Goal: Task Accomplishment & Management: Use online tool/utility

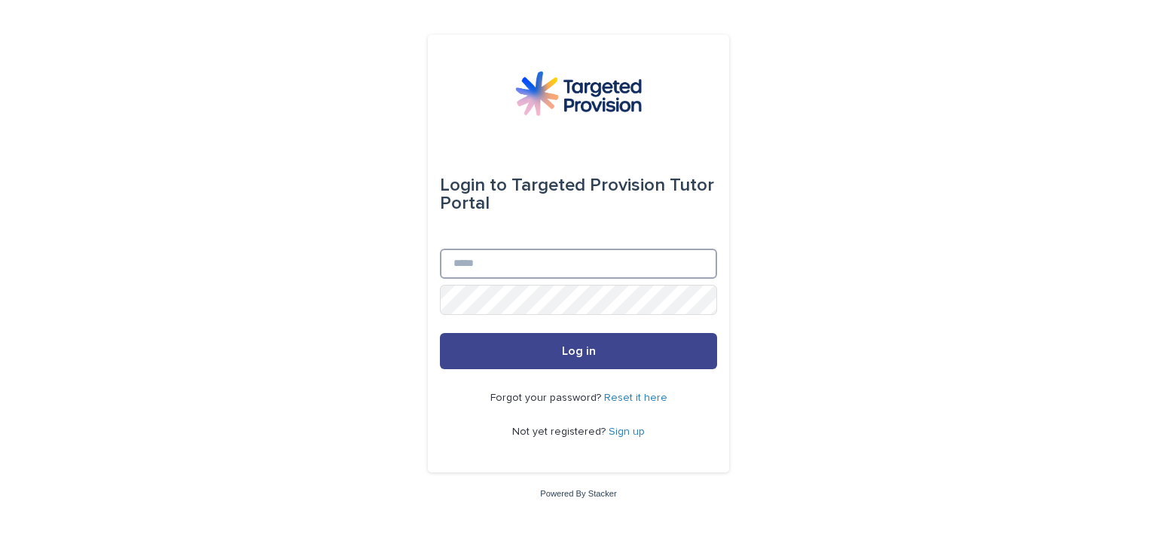
type input "**********"
click at [548, 362] on button "Log in" at bounding box center [578, 351] width 277 height 36
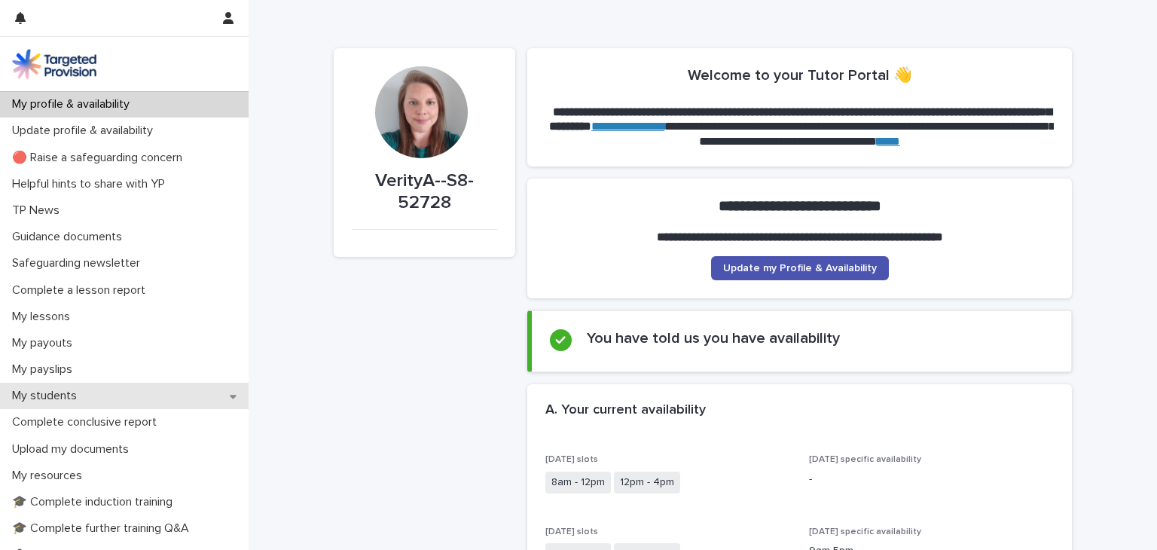
click at [22, 398] on p "My students" at bounding box center [47, 396] width 83 height 14
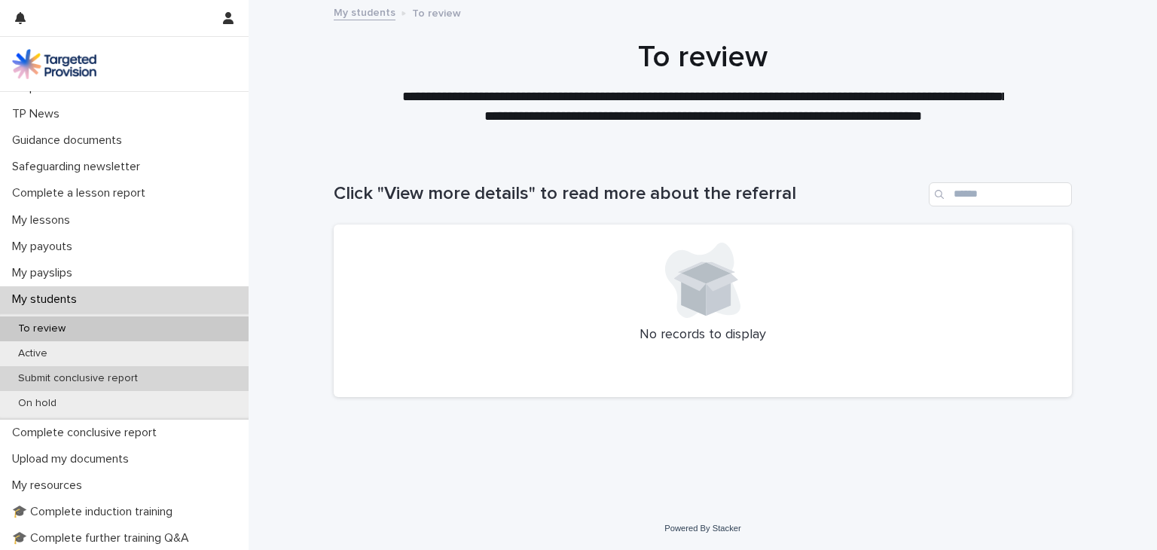
scroll to position [99, 0]
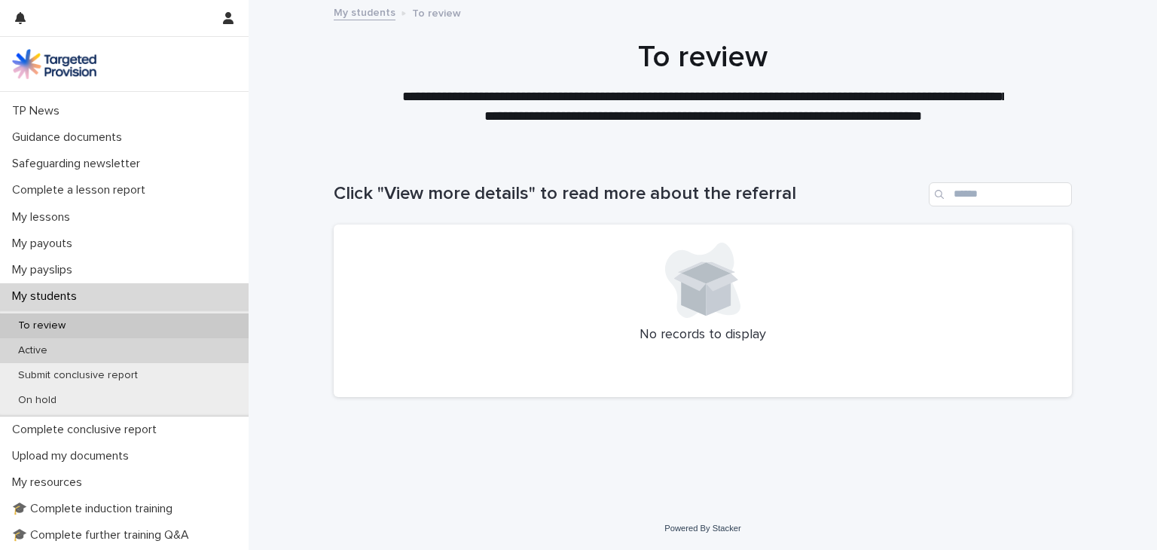
click at [169, 350] on div "Active" at bounding box center [124, 350] width 249 height 25
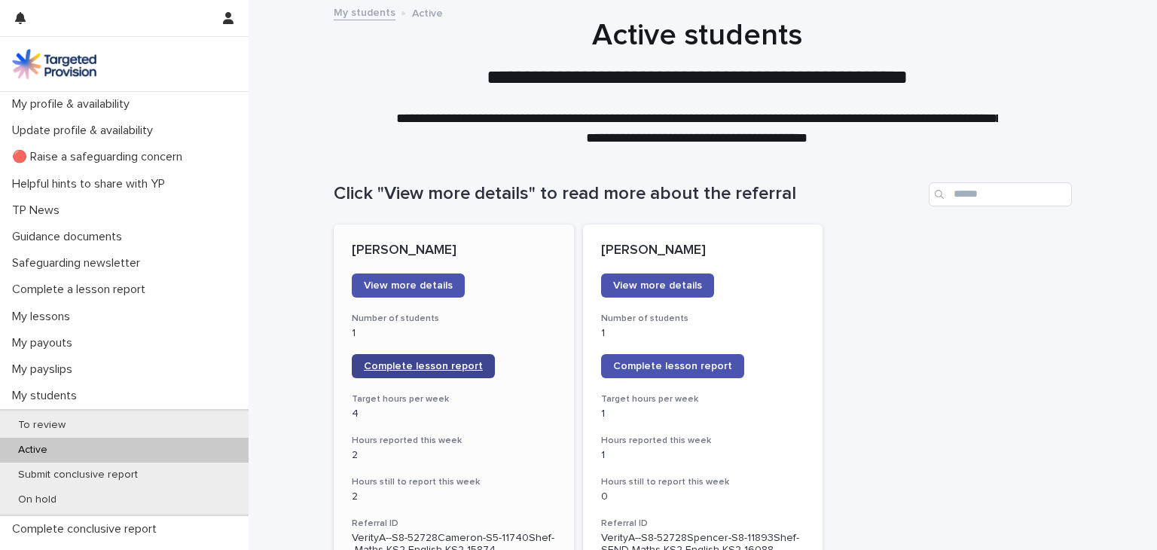
click at [413, 368] on span "Complete lesson report" at bounding box center [423, 366] width 119 height 11
